Goal: Task Accomplishment & Management: Manage account settings

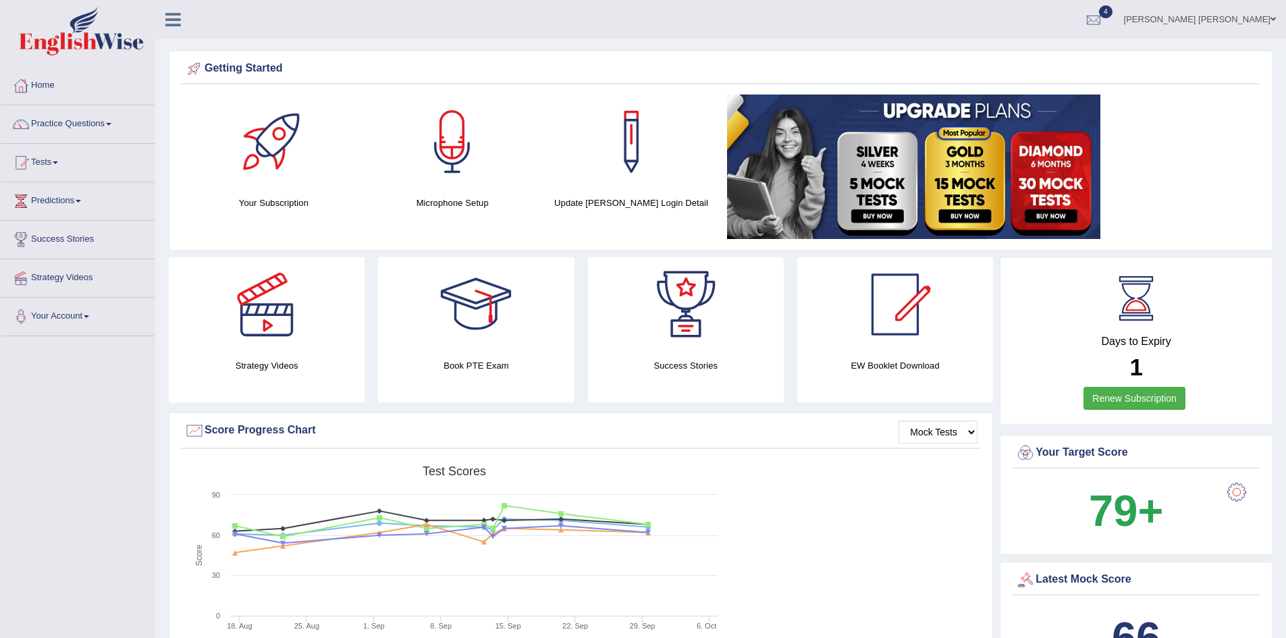
click at [87, 34] on img at bounding box center [81, 31] width 125 height 49
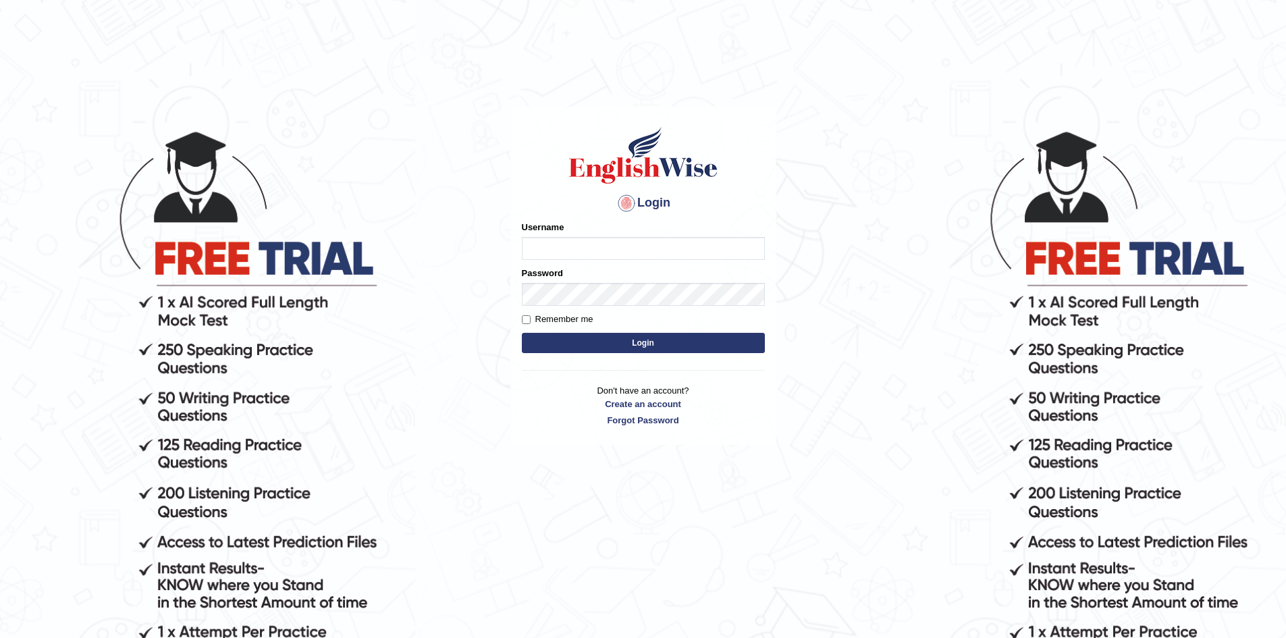
click at [556, 252] on input "Username" at bounding box center [643, 248] width 243 height 23
type input "nipenyogesh"
click at [522, 333] on button "Login" at bounding box center [643, 343] width 243 height 20
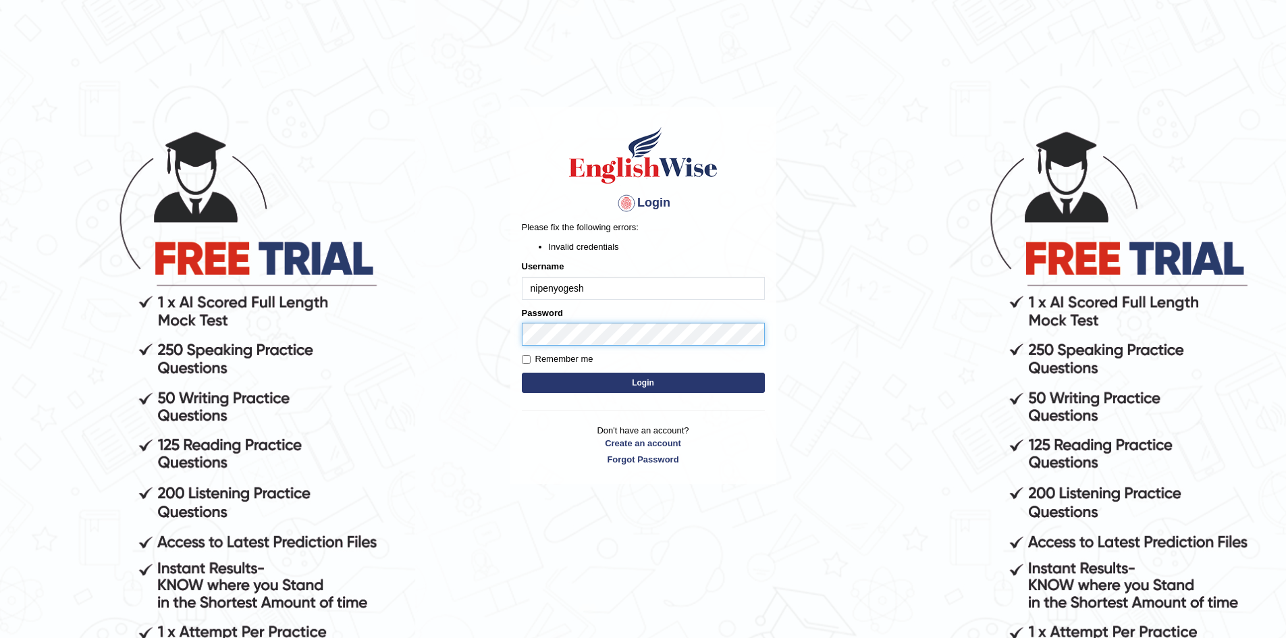
click at [421, 319] on body "Login Please fix the following errors: Invalid credentials Username nipenyogesh…" at bounding box center [643, 383] width 1286 height 638
click at [522, 373] on button "Login" at bounding box center [643, 383] width 243 height 20
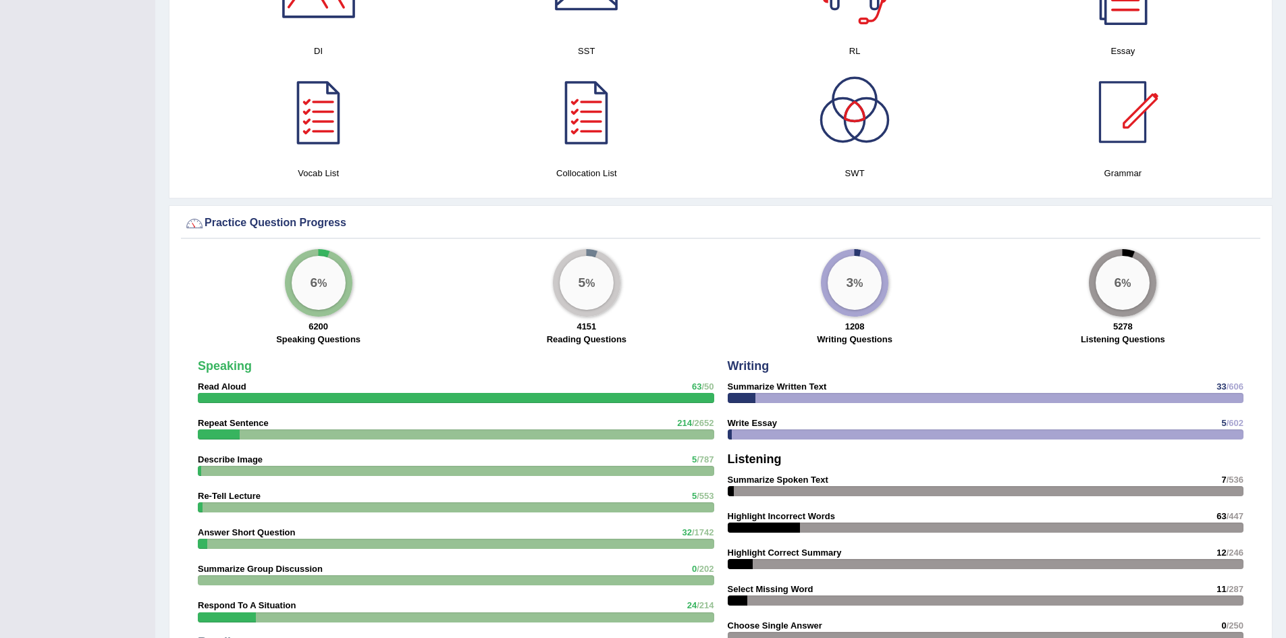
scroll to position [877, 0]
